Goal: Transaction & Acquisition: Book appointment/travel/reservation

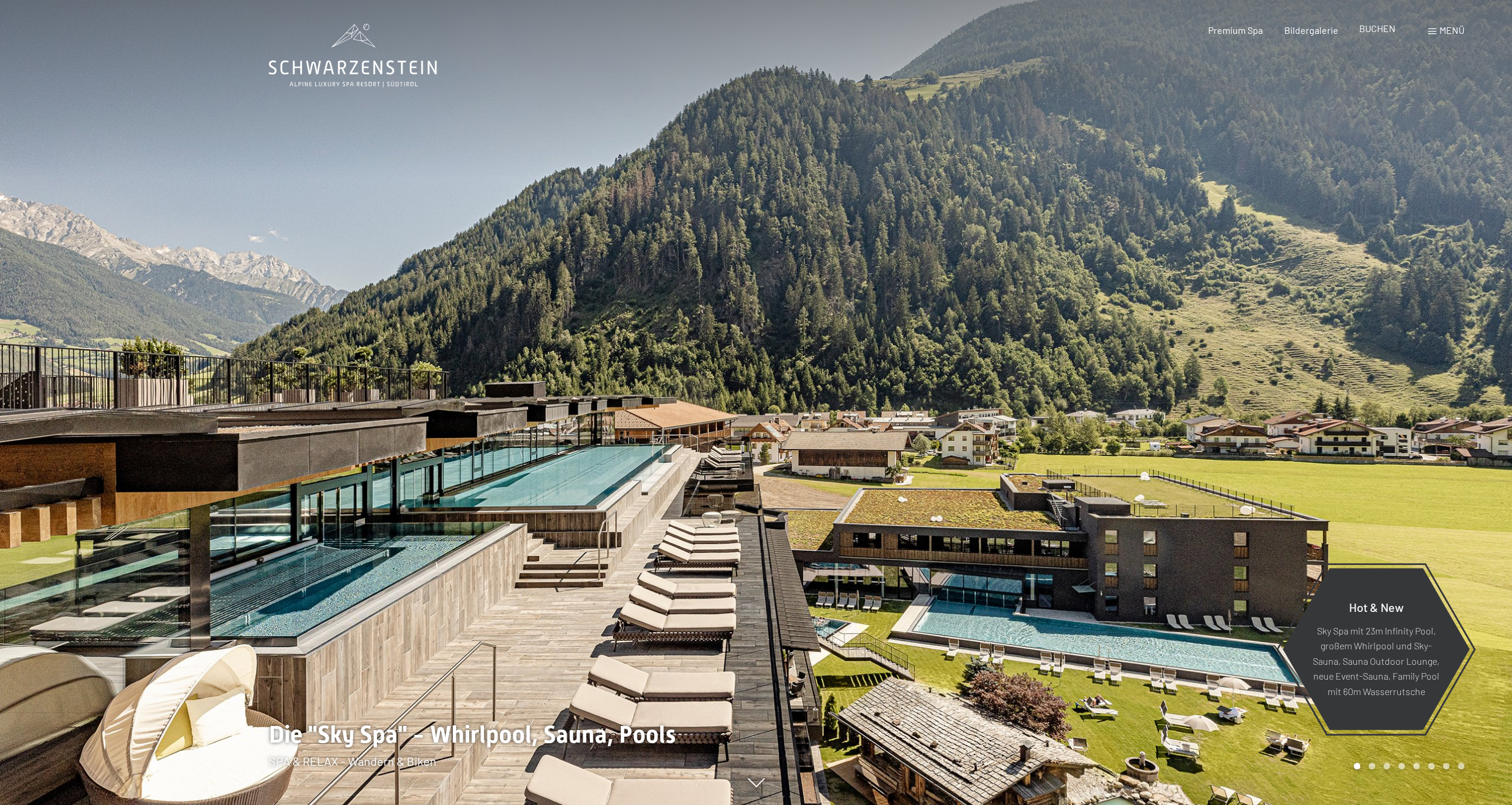
click at [1369, 24] on span "BUCHEN" at bounding box center [1377, 28] width 36 height 11
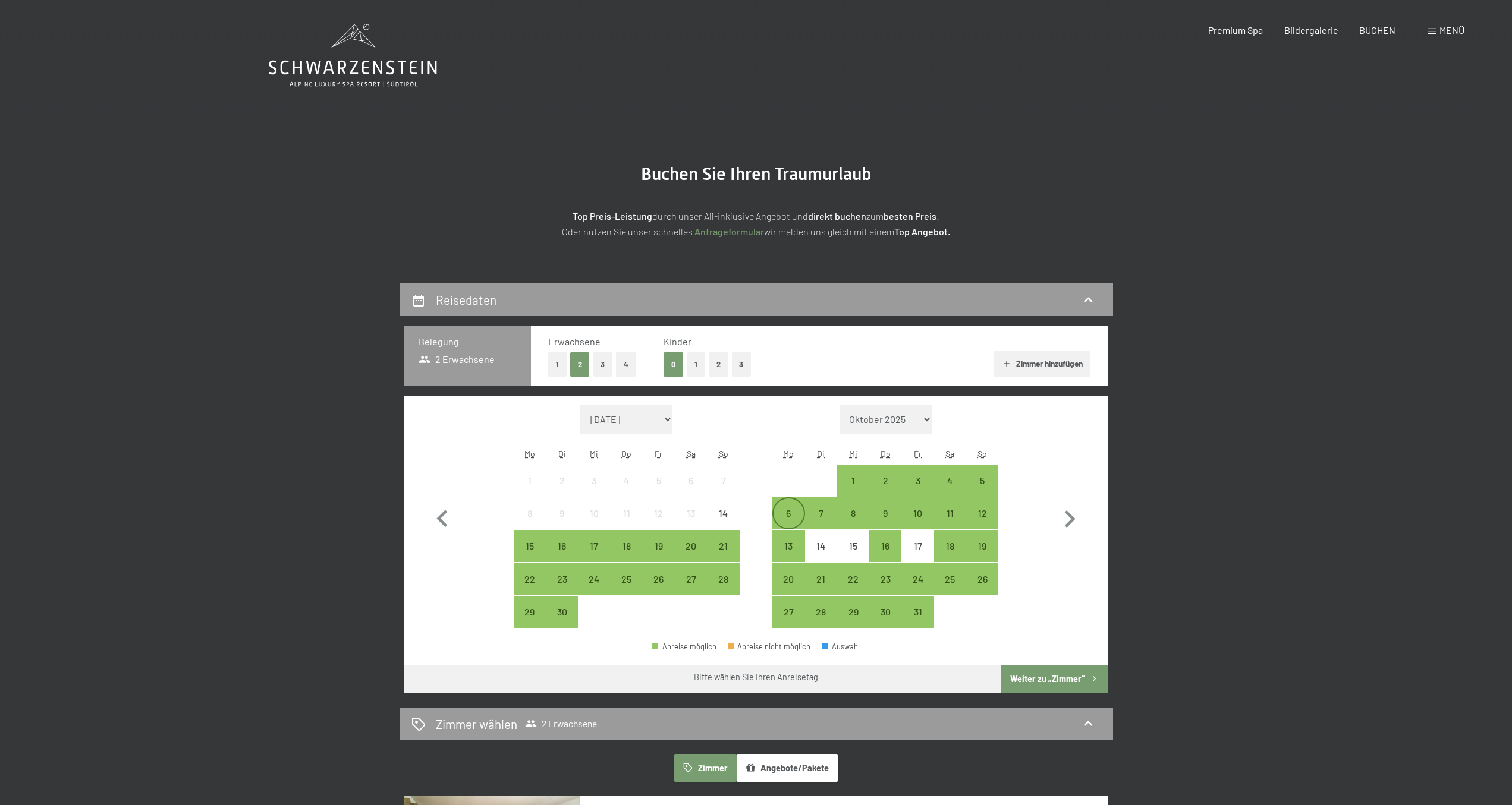
click at [786, 517] on div "6" at bounding box center [788, 524] width 30 height 30
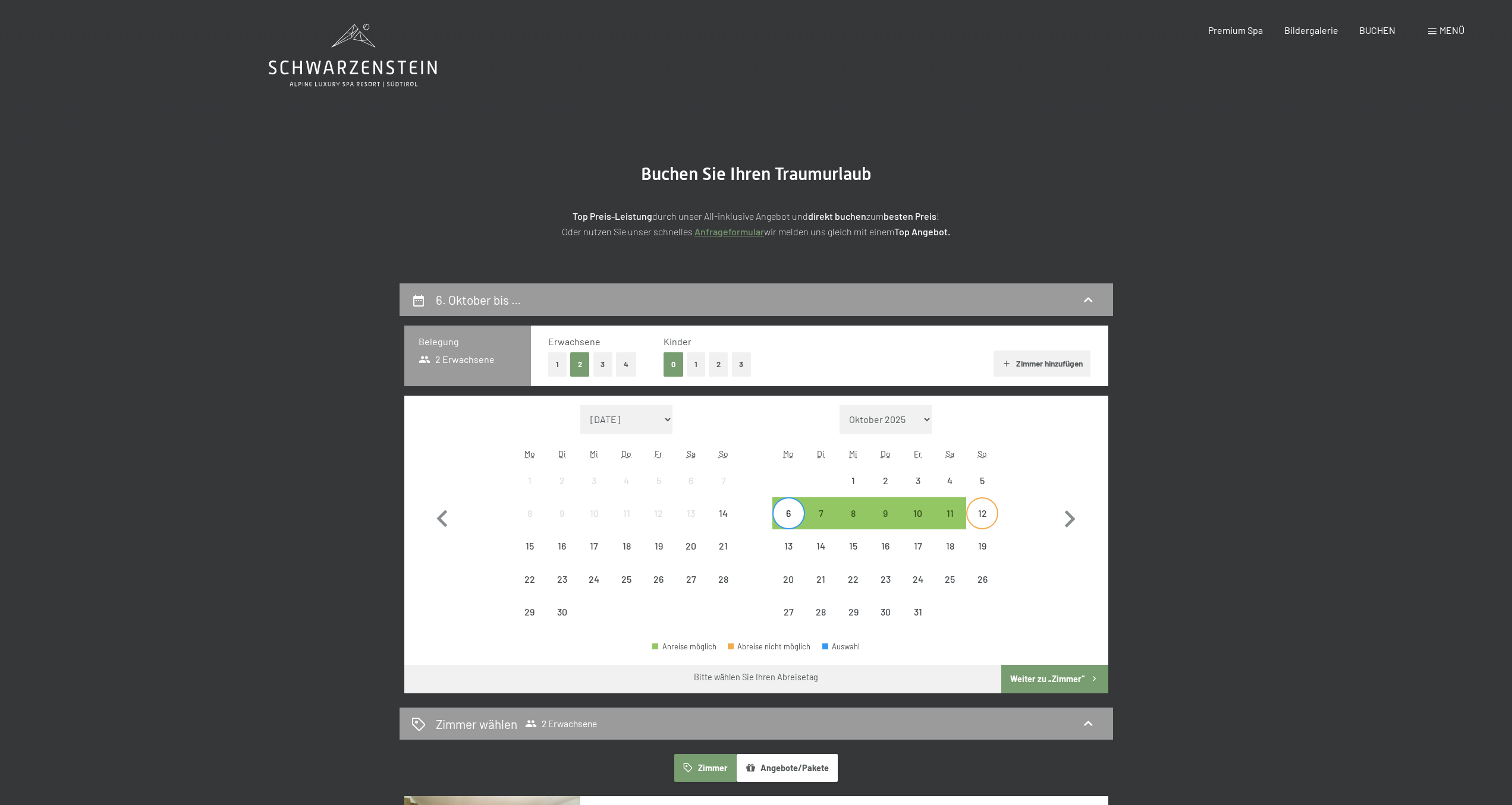
click at [984, 509] on div "12" at bounding box center [982, 524] width 30 height 30
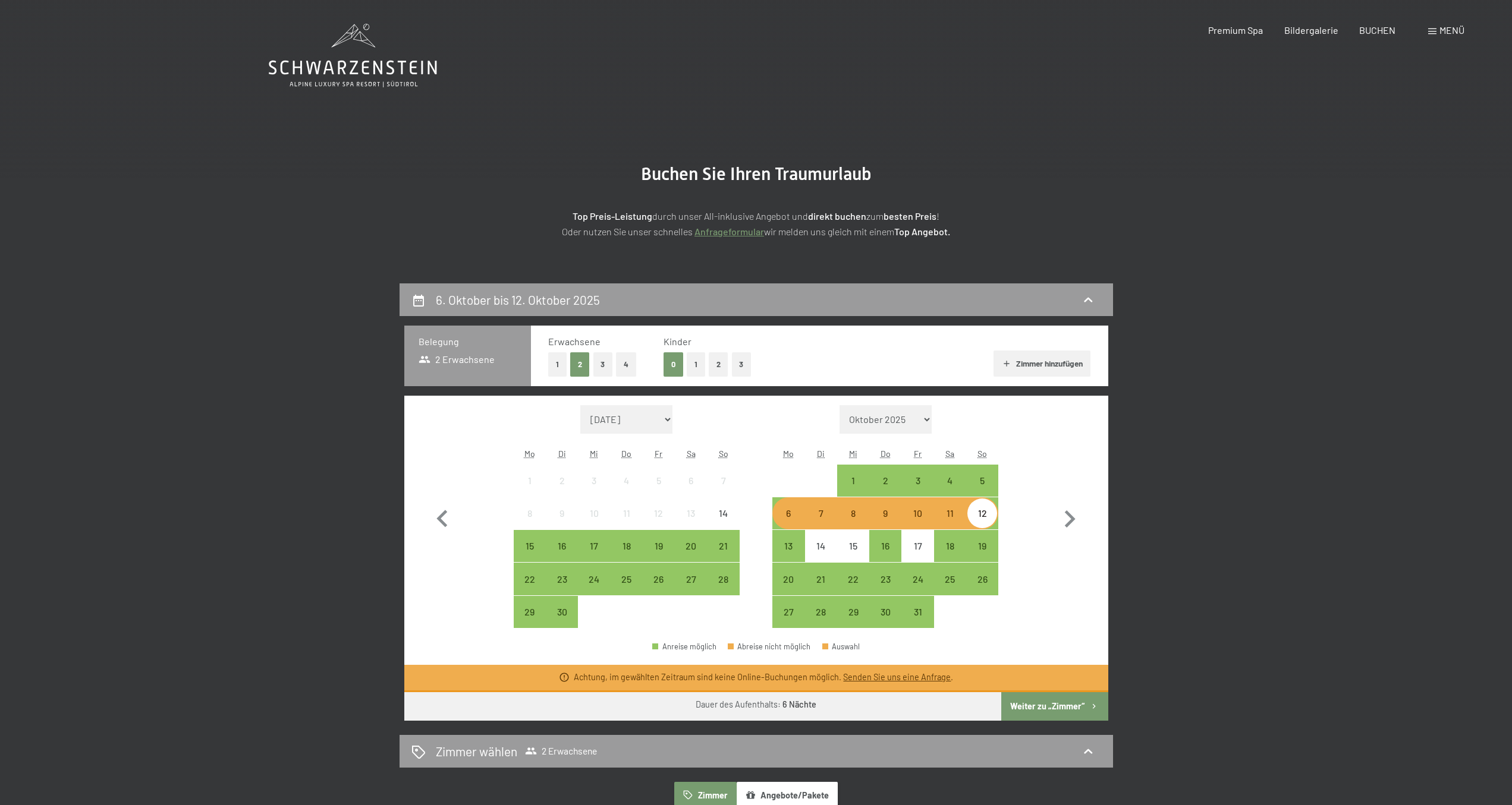
click at [782, 516] on div "6" at bounding box center [788, 524] width 30 height 30
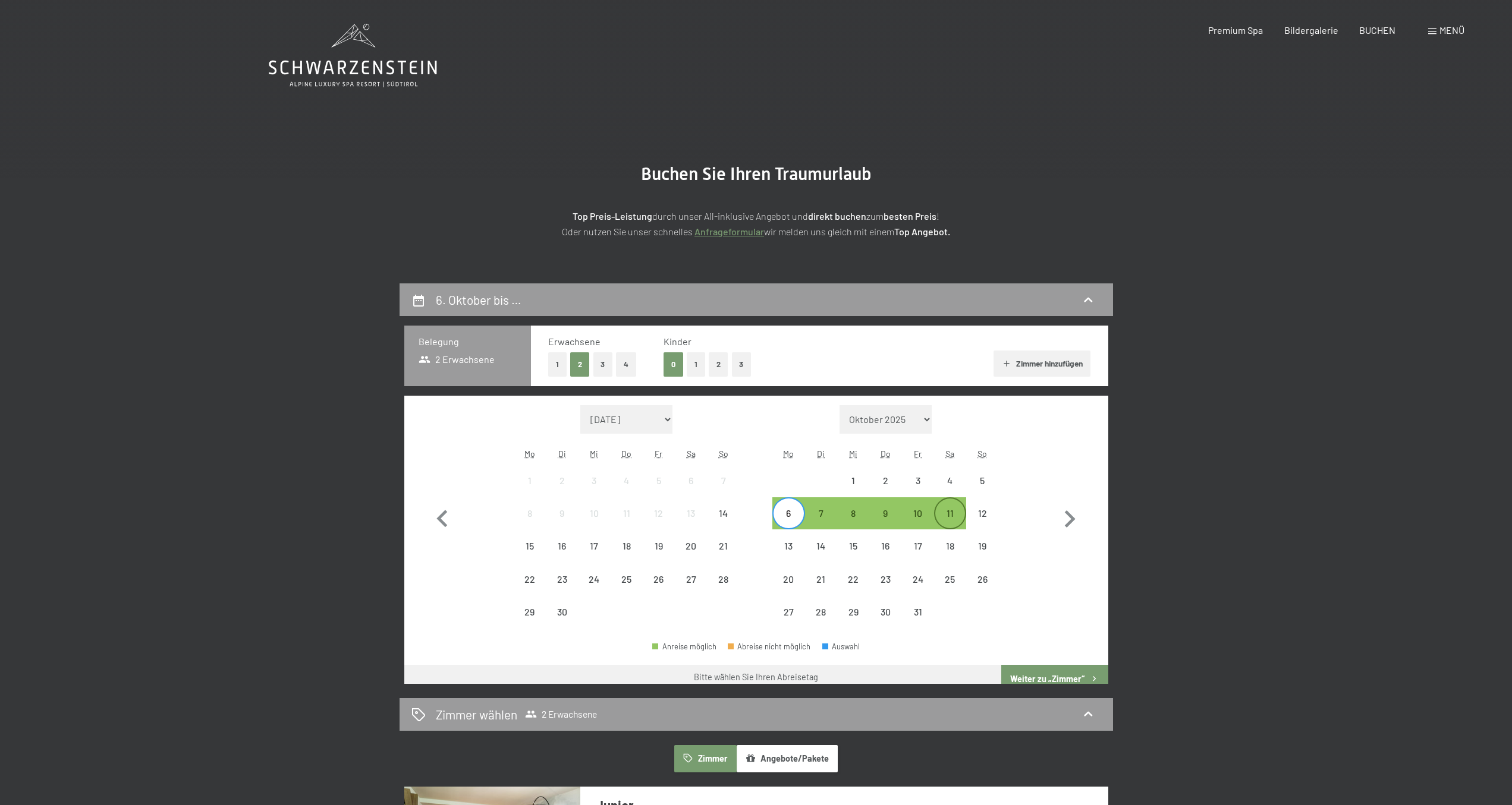
click at [956, 518] on div "11" at bounding box center [950, 524] width 30 height 30
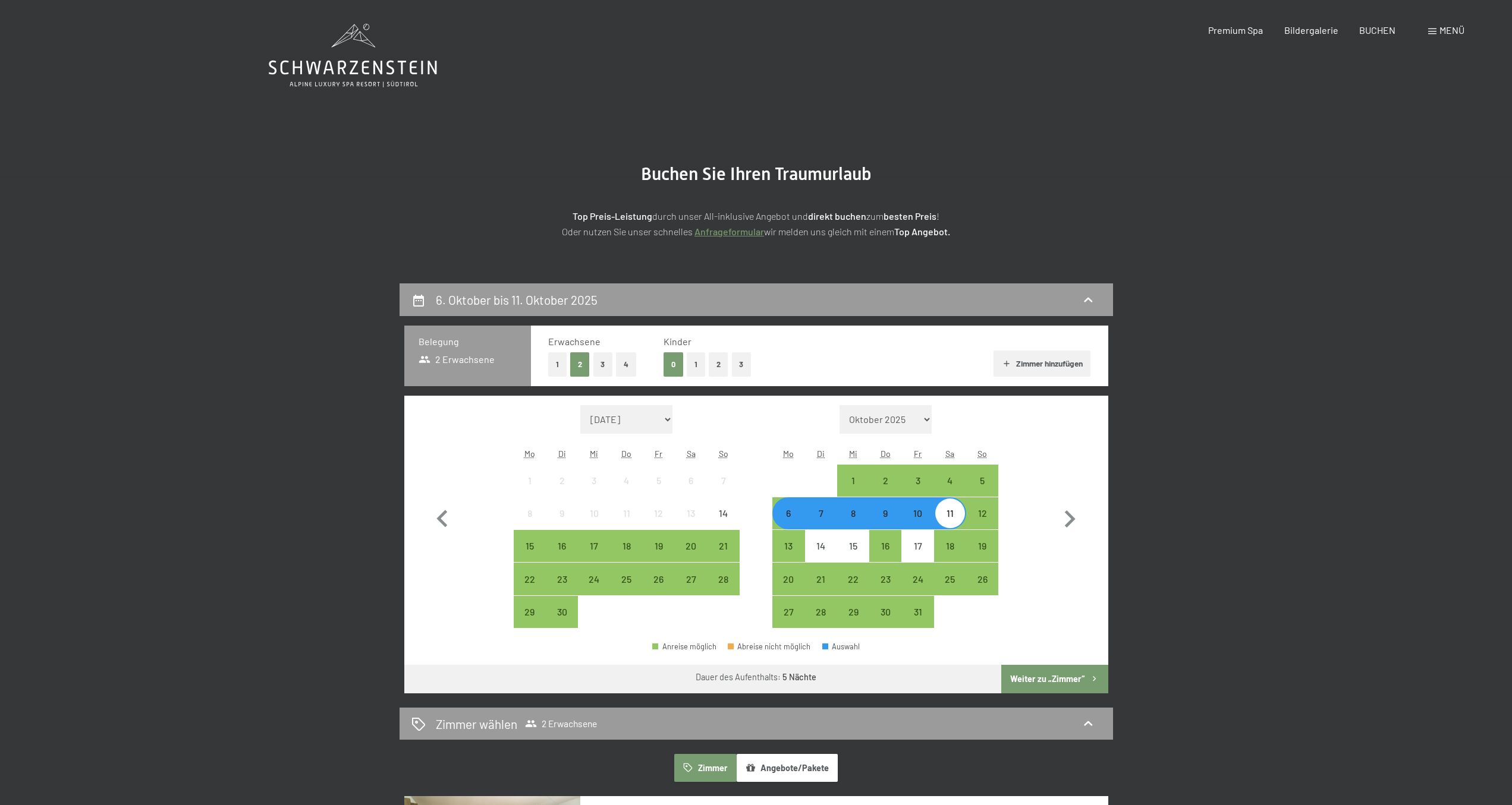
click at [1059, 675] on button "Weiter zu „Zimmer“" at bounding box center [1054, 679] width 106 height 29
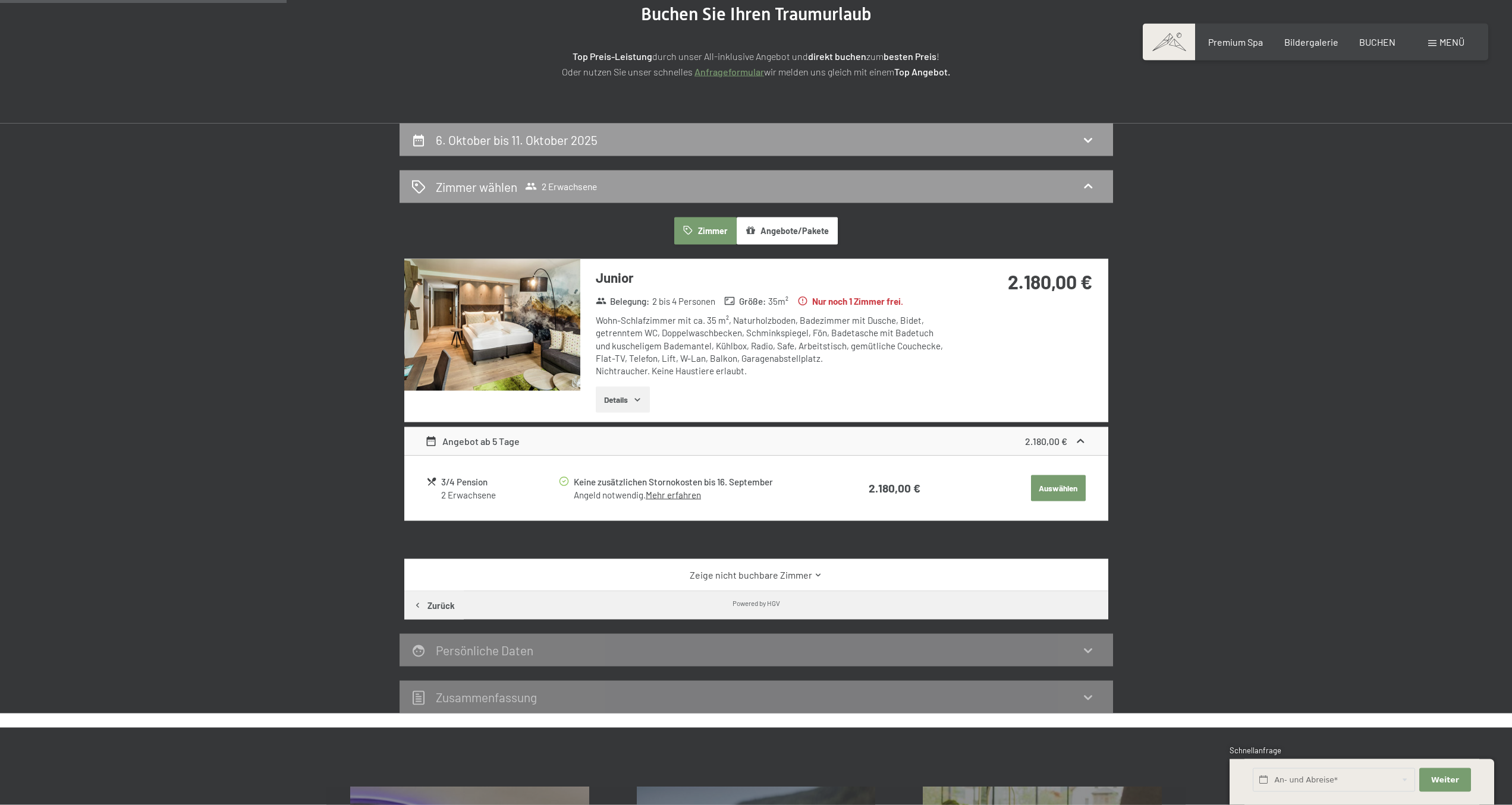
scroll to position [102, 0]
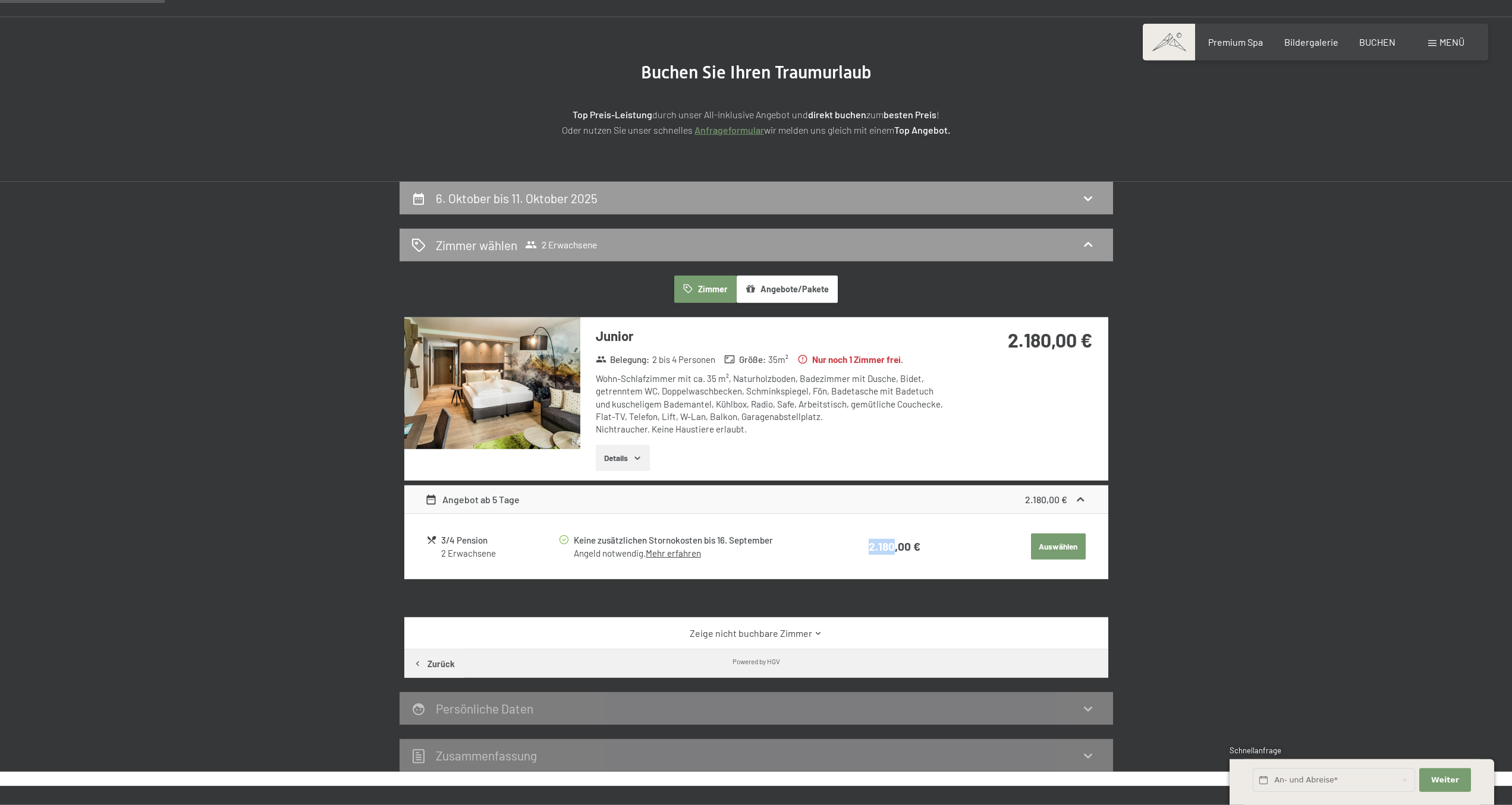
drag, startPoint x: 875, startPoint y: 542, endPoint x: 894, endPoint y: 547, distance: 19.6
click at [869, 547] on td "2.180,00 €" at bounding box center [871, 547] width 98 height 30
drag, startPoint x: 945, startPoint y: 546, endPoint x: 810, endPoint y: 551, distance: 135.1
click at [810, 551] on tr "3/4 Pension 2 Erwachsene Keine zusätzlichen Stornokosten bis 16. September Ange…" at bounding box center [756, 547] width 659 height 30
drag, startPoint x: 445, startPoint y: 537, endPoint x: 502, endPoint y: 546, distance: 57.7
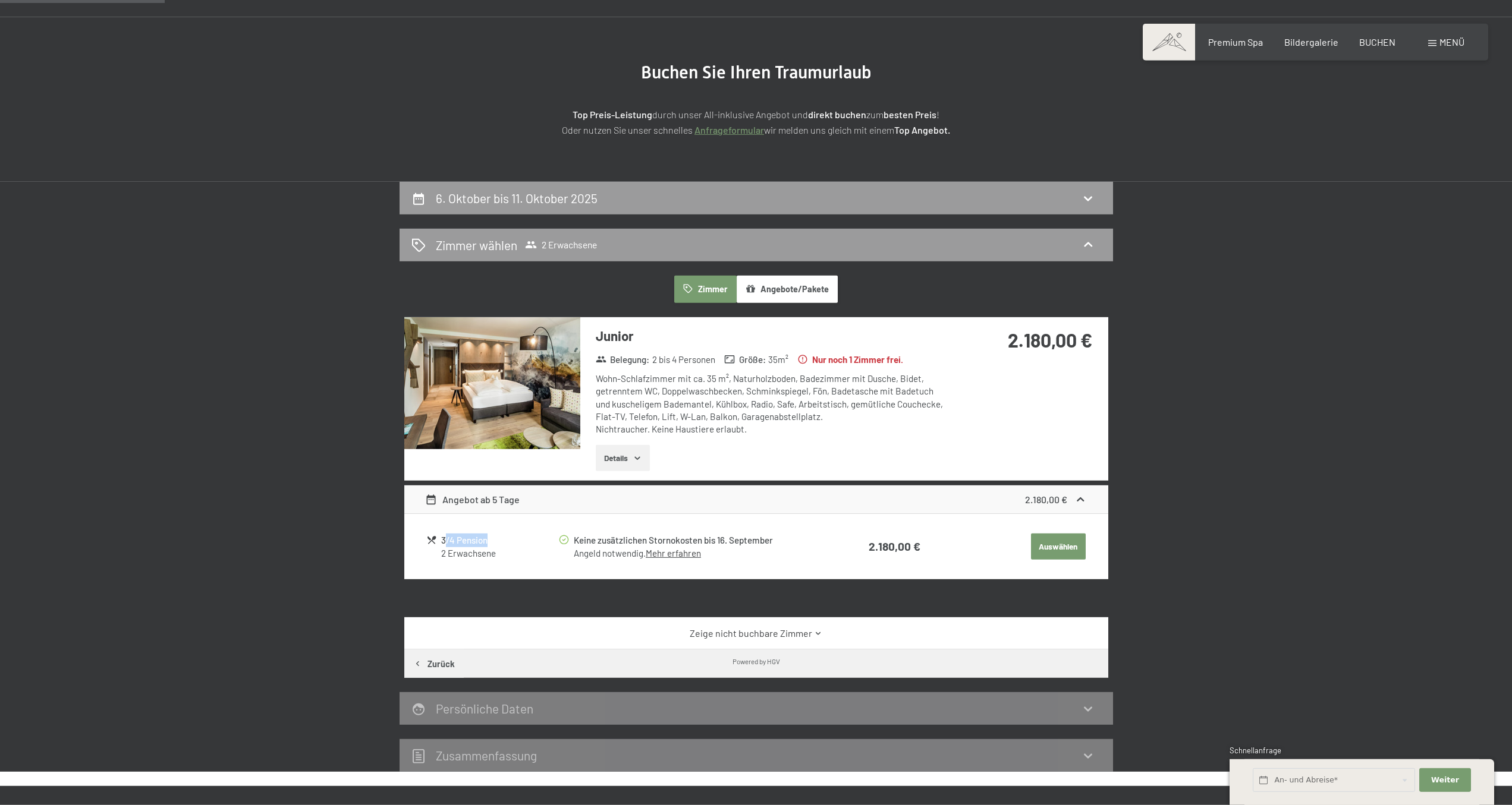
click at [501, 546] on div "3/4 Pension" at bounding box center [499, 540] width 116 height 14
drag, startPoint x: 462, startPoint y: 544, endPoint x: 424, endPoint y: 548, distance: 38.2
click at [424, 548] on div "3/4 Pension 2 Erwachsene Keine zusätzlichen Stornokosten bis 16. September Ange…" at bounding box center [756, 547] width 704 height 66
click at [554, 540] on div "3/4 Pension" at bounding box center [499, 540] width 116 height 14
click at [1233, 44] on span "Premium Spa" at bounding box center [1234, 40] width 55 height 11
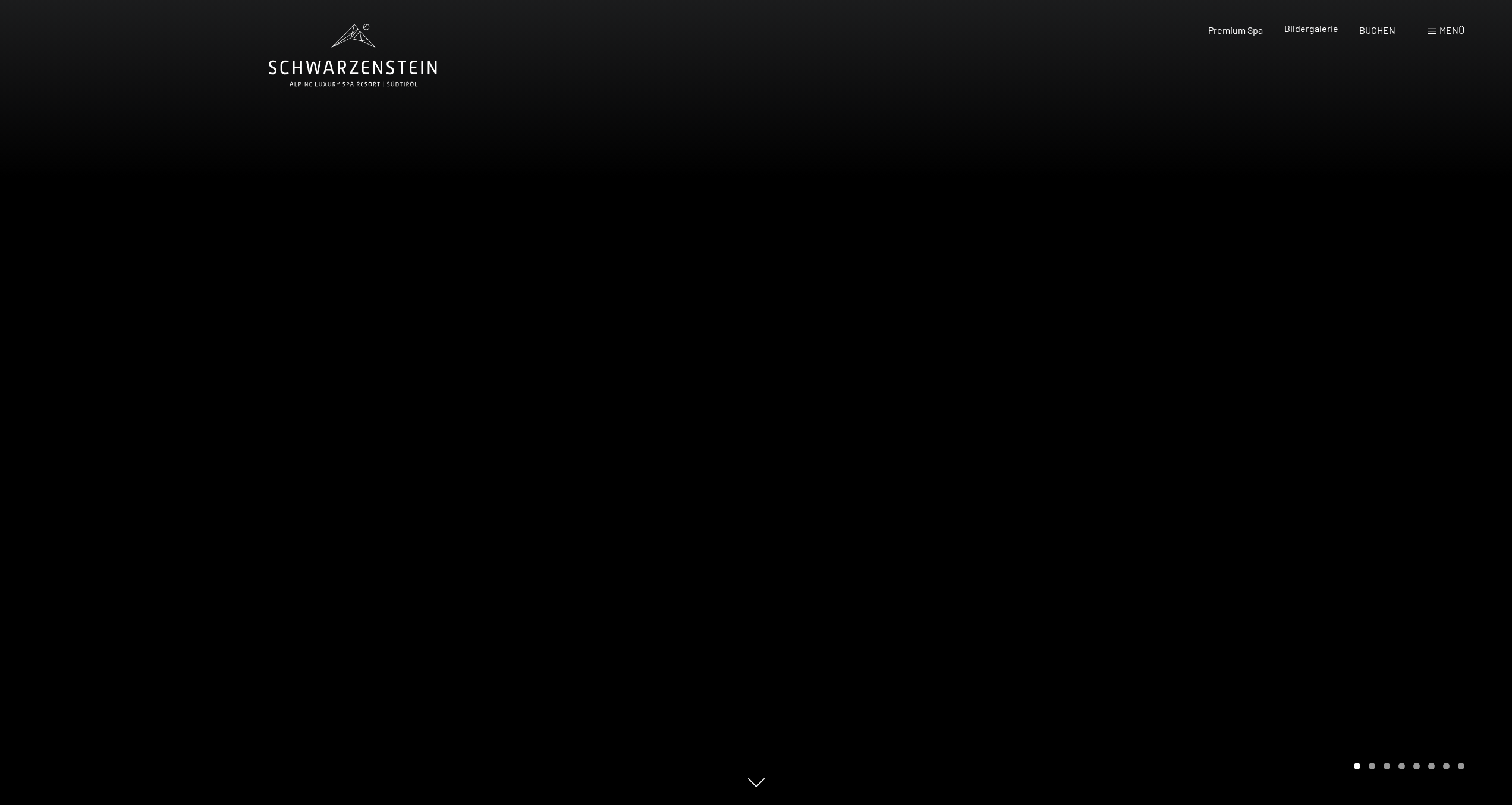
click at [1308, 30] on span "Bildergalerie" at bounding box center [1311, 28] width 54 height 11
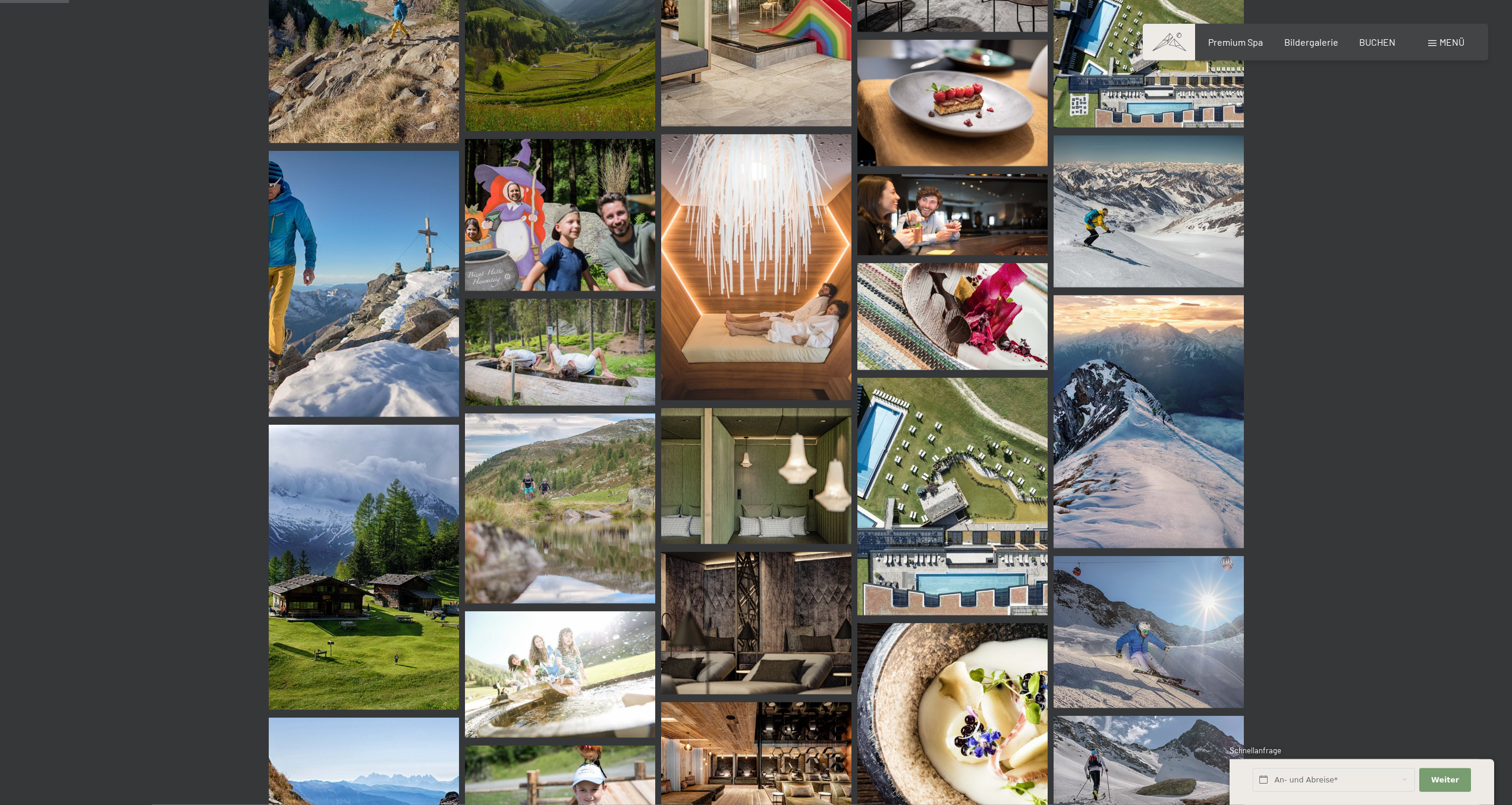
scroll to position [1031, 0]
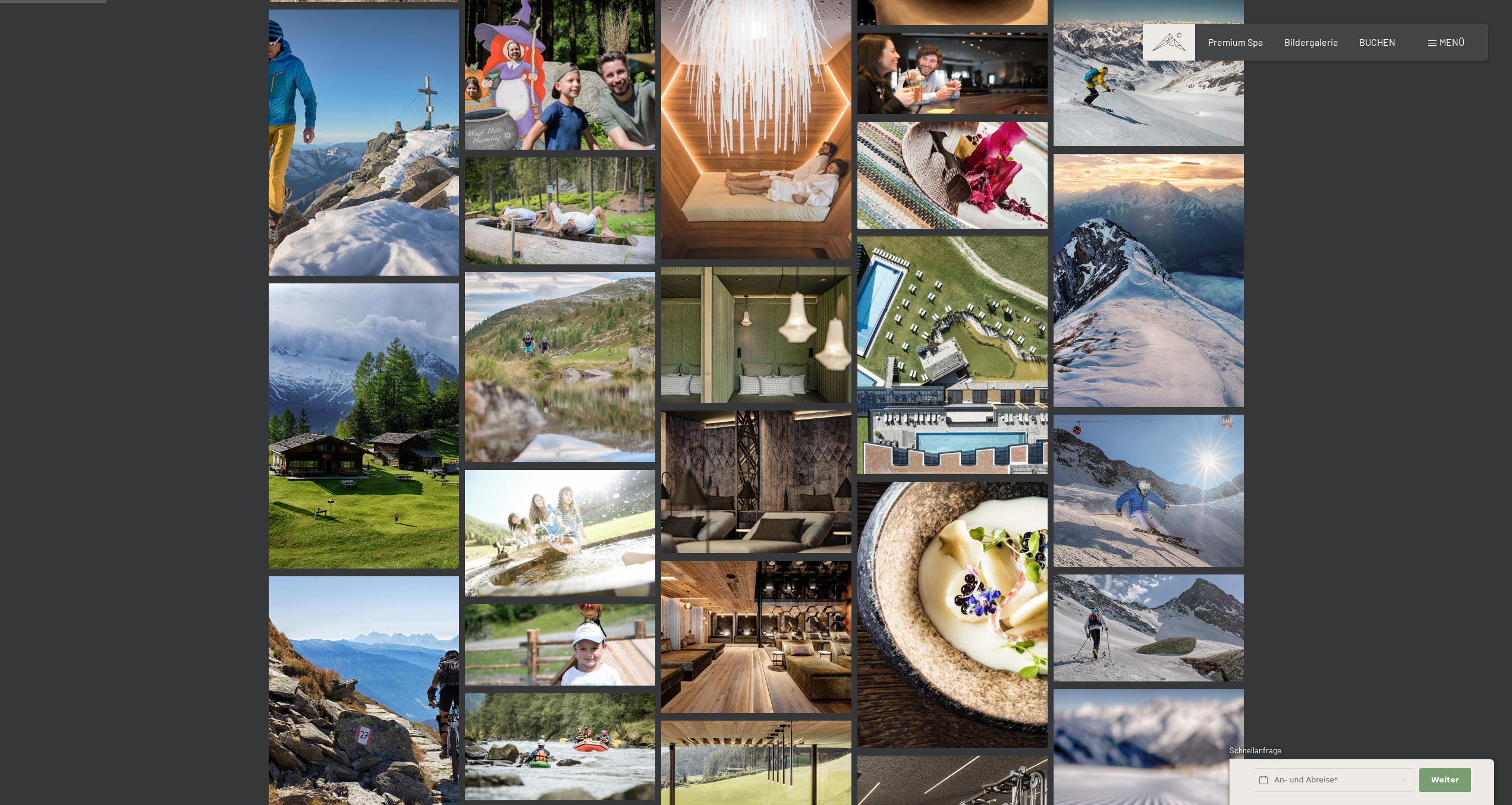
click at [911, 415] on img at bounding box center [952, 355] width 191 height 238
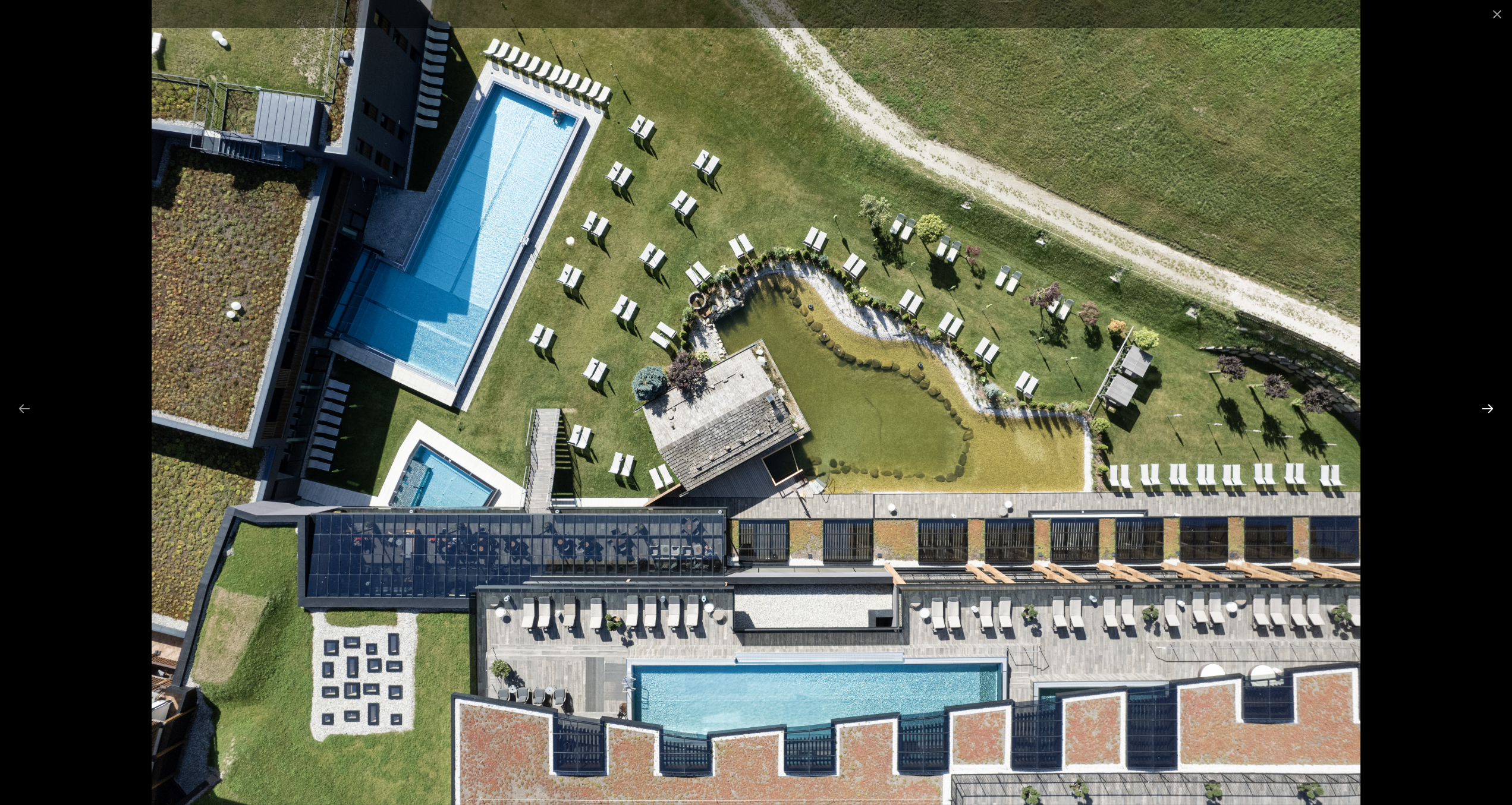
click at [1485, 413] on button "Next slide" at bounding box center [1487, 408] width 25 height 23
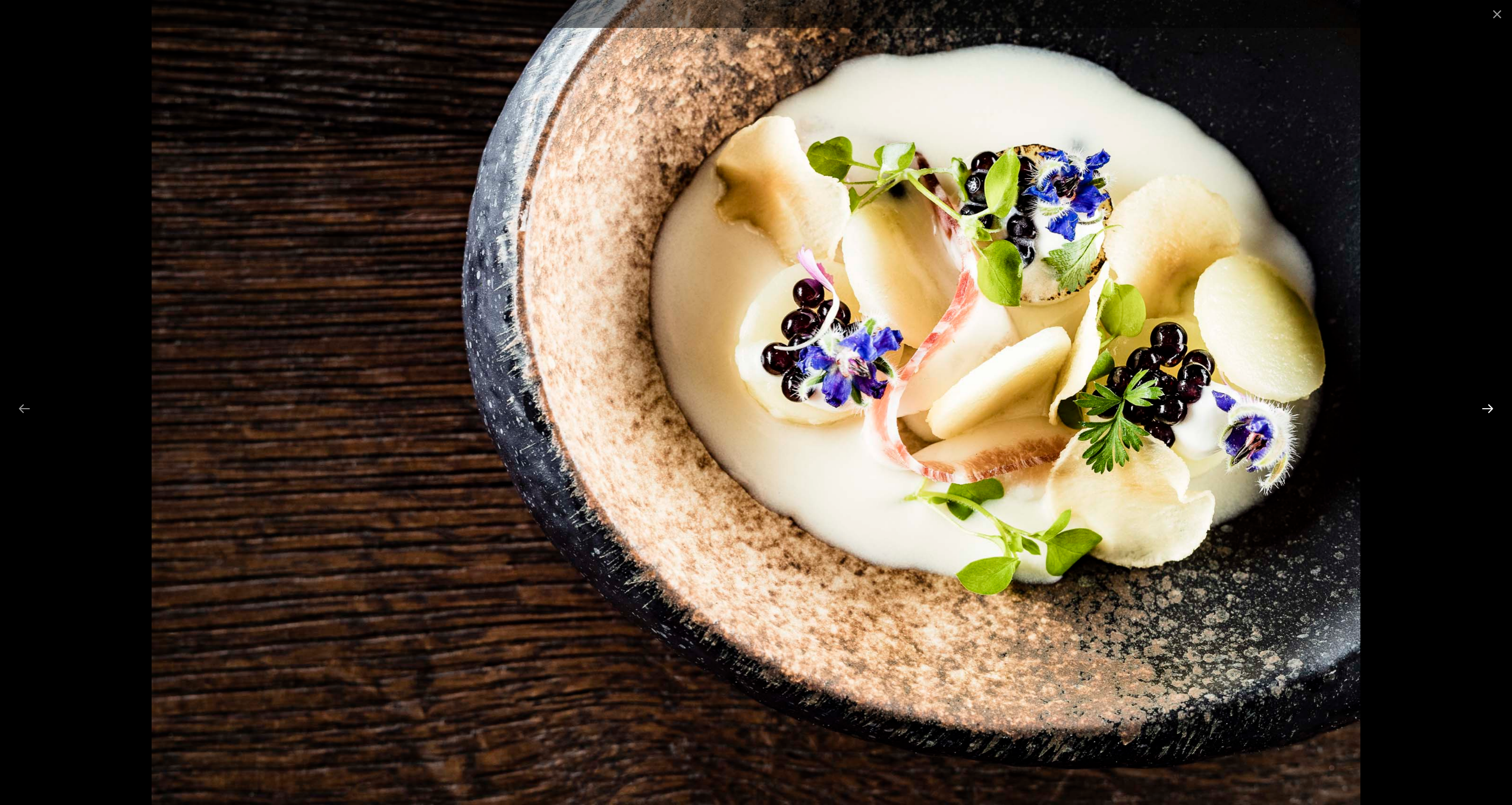
click at [1485, 411] on button "Next slide" at bounding box center [1487, 408] width 25 height 23
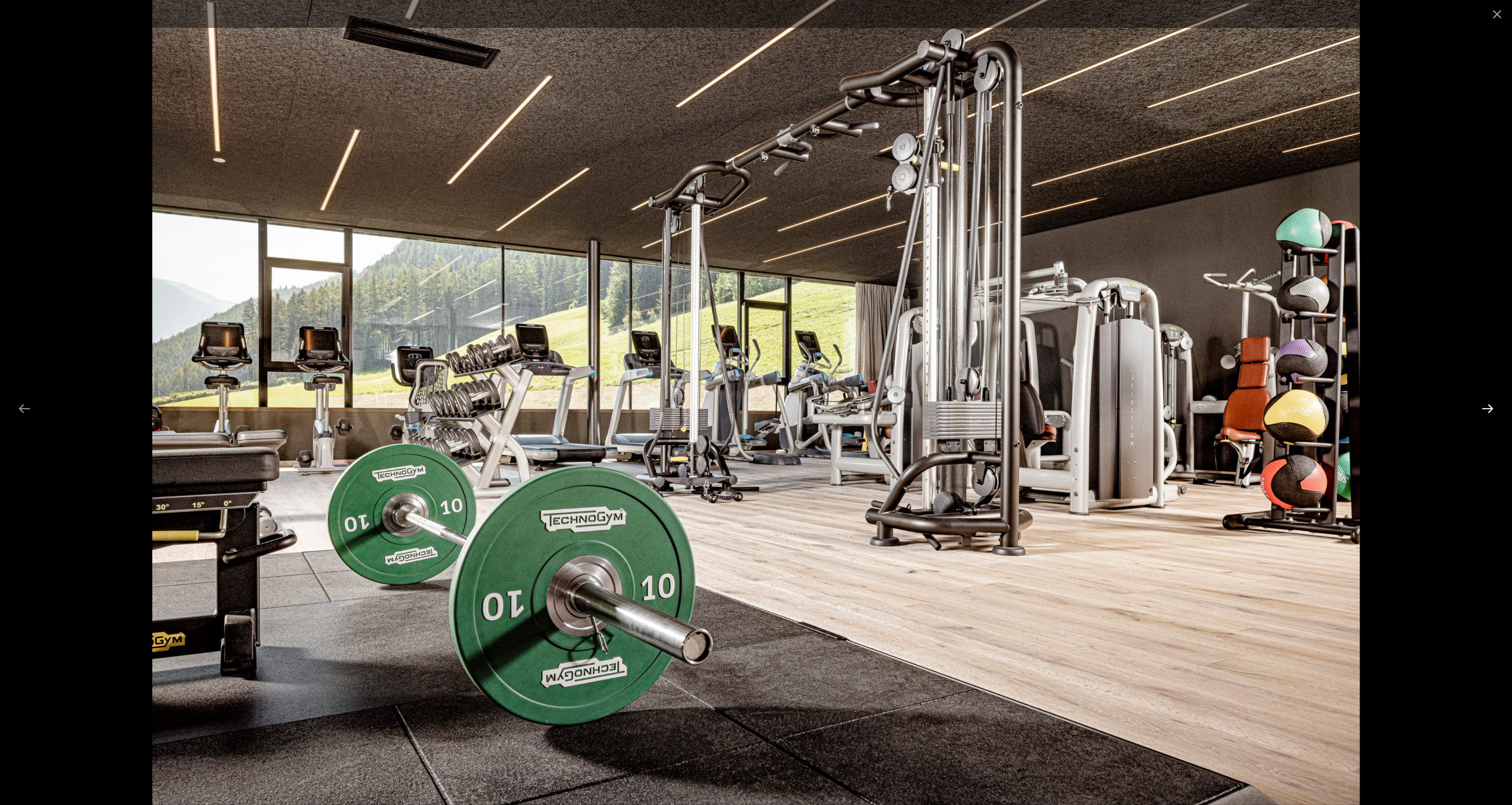
click at [1485, 411] on button "Next slide" at bounding box center [1487, 408] width 25 height 23
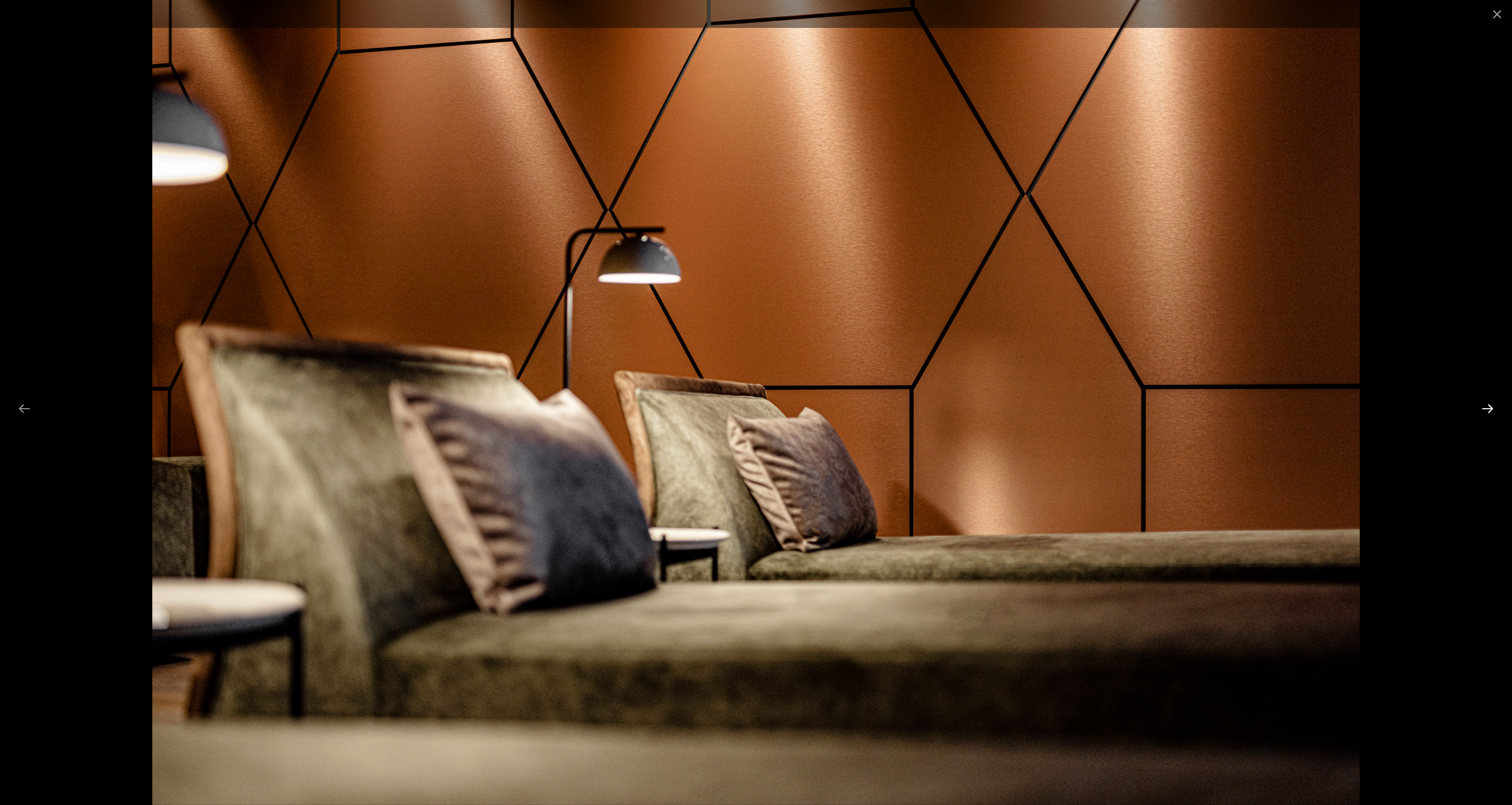
click at [1485, 411] on button "Next slide" at bounding box center [1487, 408] width 25 height 23
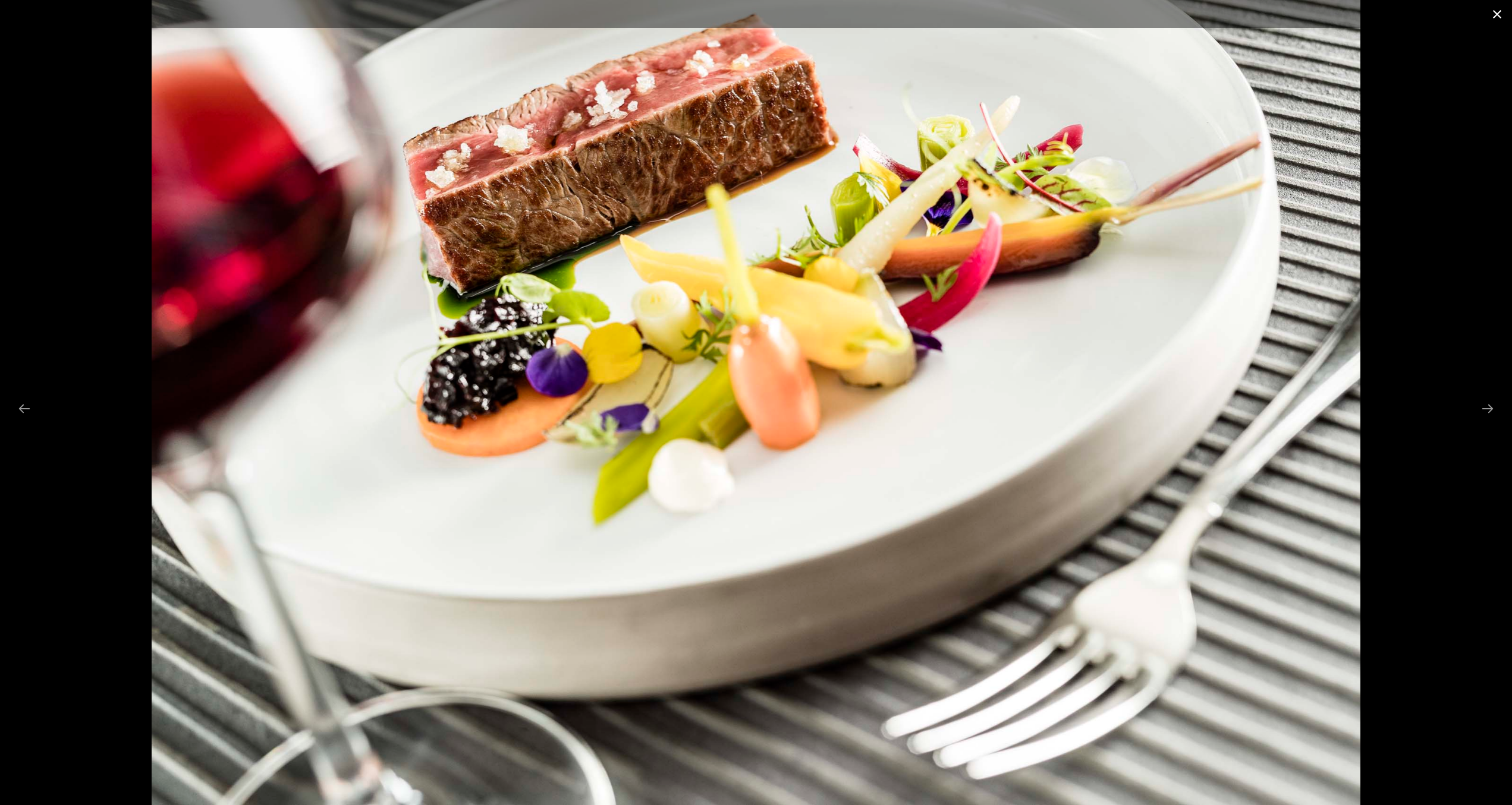
click at [1502, 9] on button "Close gallery" at bounding box center [1497, 14] width 30 height 28
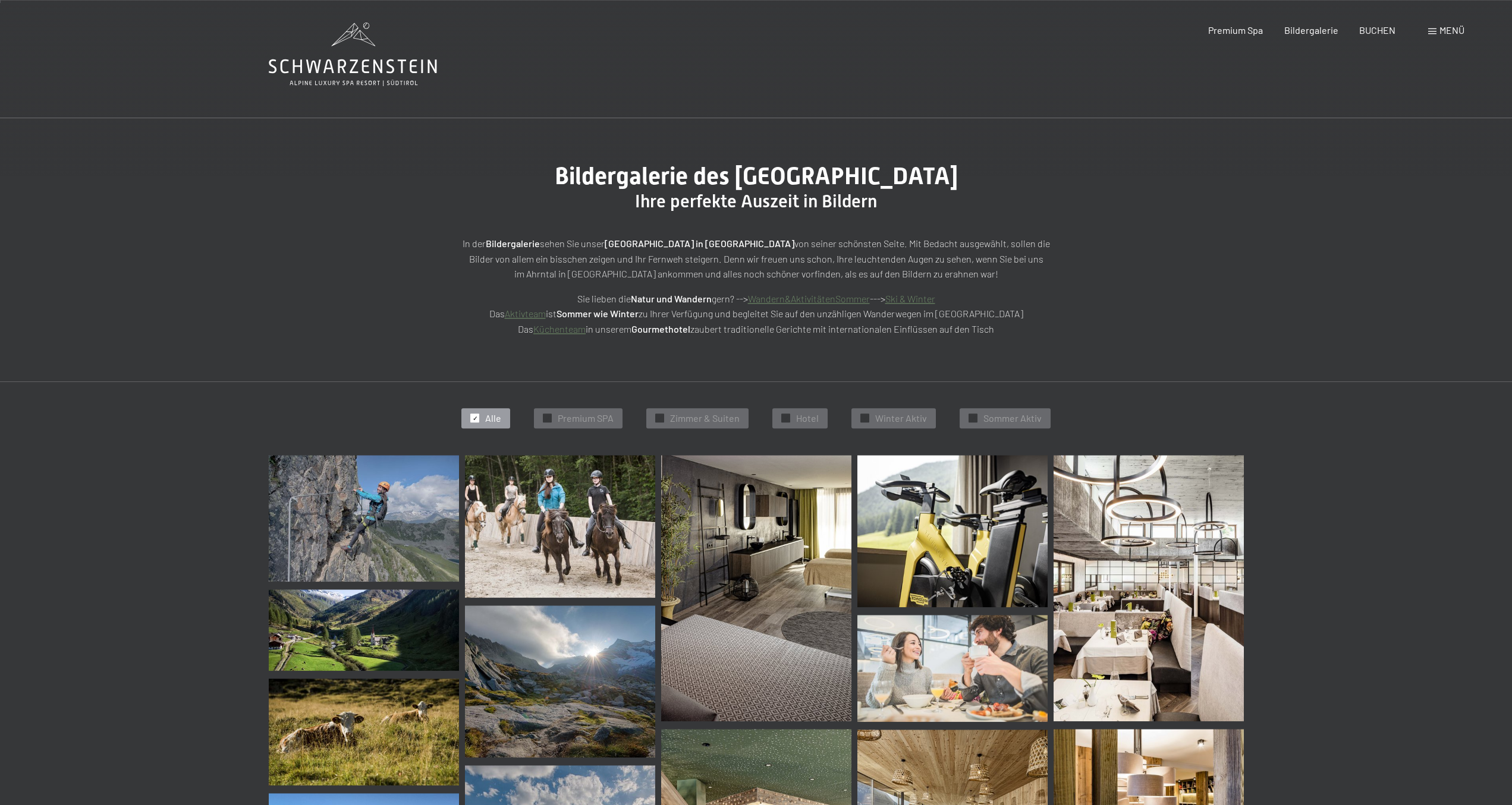
scroll to position [0, 0]
